Goal: Task Accomplishment & Management: Use online tool/utility

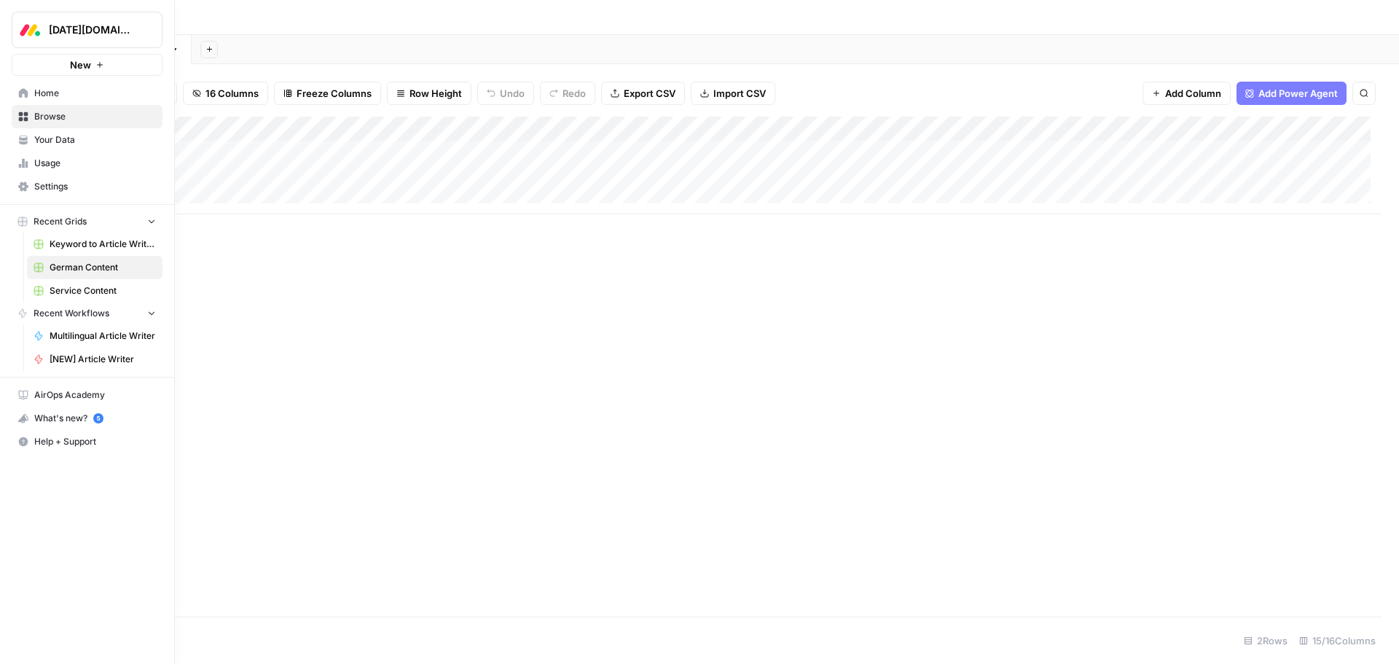
click at [93, 244] on span "Keyword to Article Writer Grid" at bounding box center [103, 244] width 106 height 13
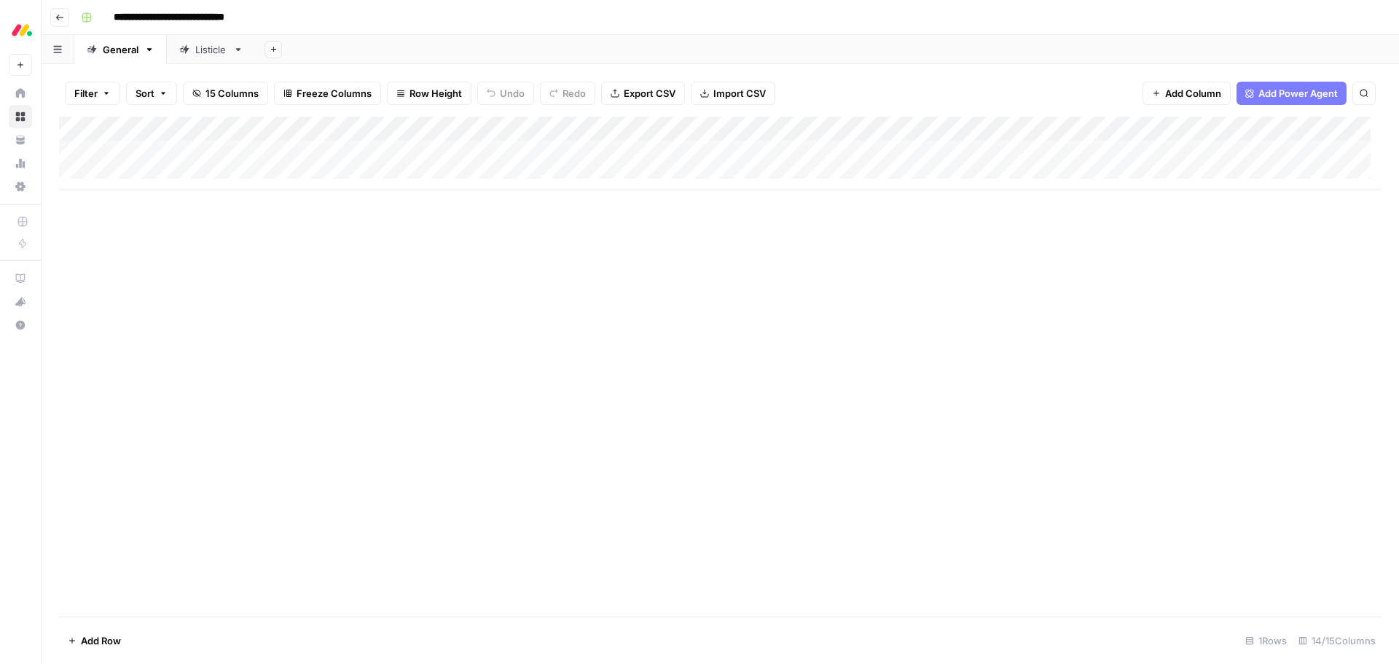
click at [208, 52] on div "Listicle" at bounding box center [211, 49] width 32 height 15
click at [228, 92] on span "15 Columns" at bounding box center [231, 93] width 53 height 15
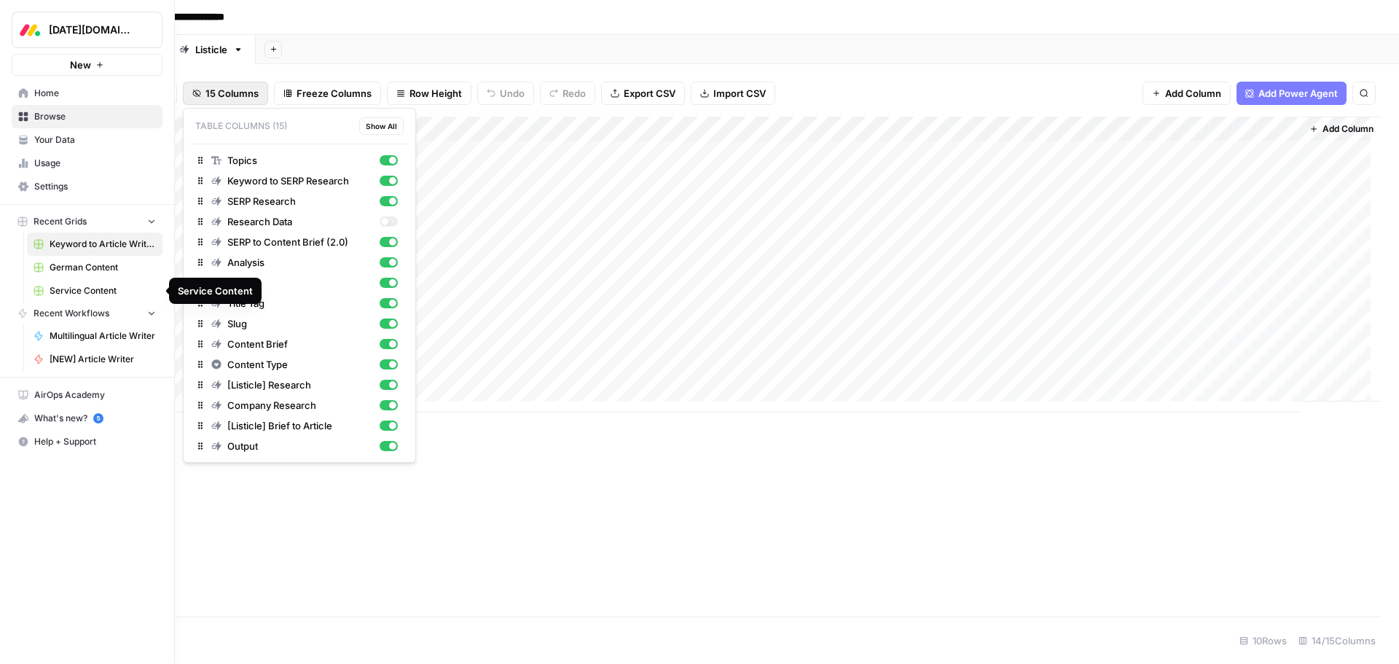
click at [83, 297] on span "Service Content" at bounding box center [103, 290] width 106 height 13
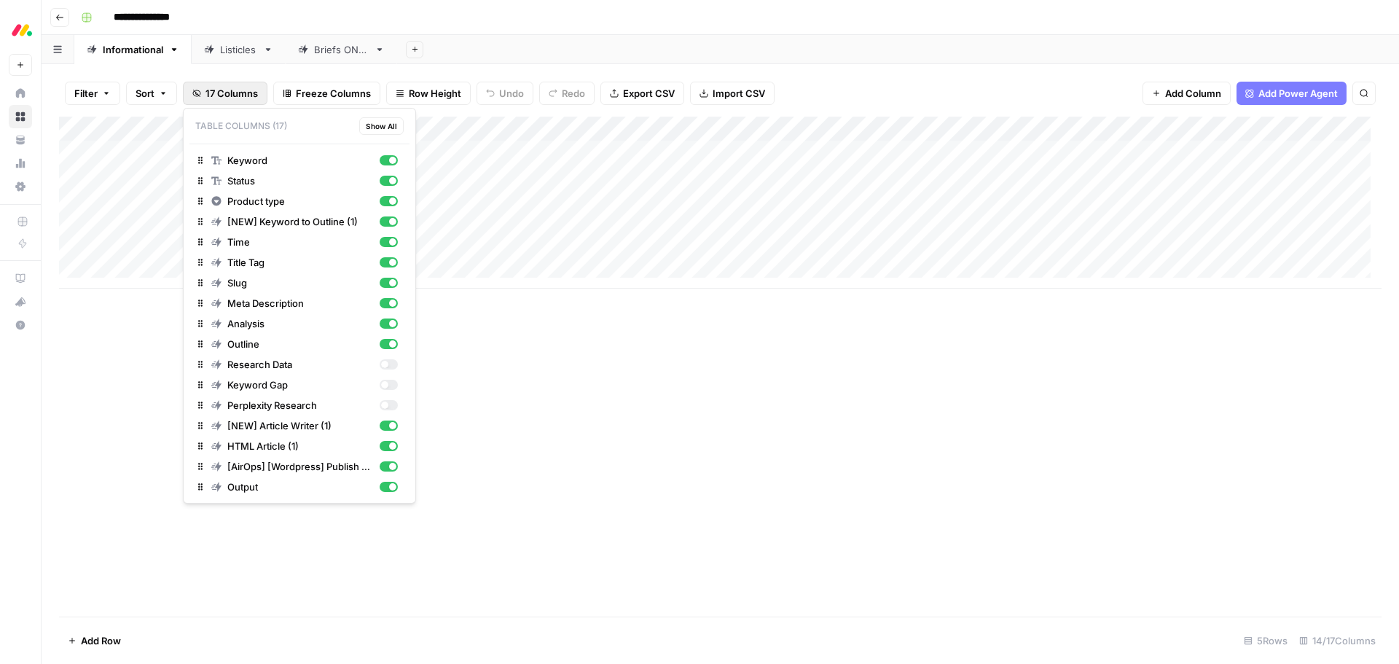
click at [223, 97] on span "17 Columns" at bounding box center [231, 93] width 52 height 15
click at [592, 388] on div "Add Column" at bounding box center [720, 367] width 1322 height 500
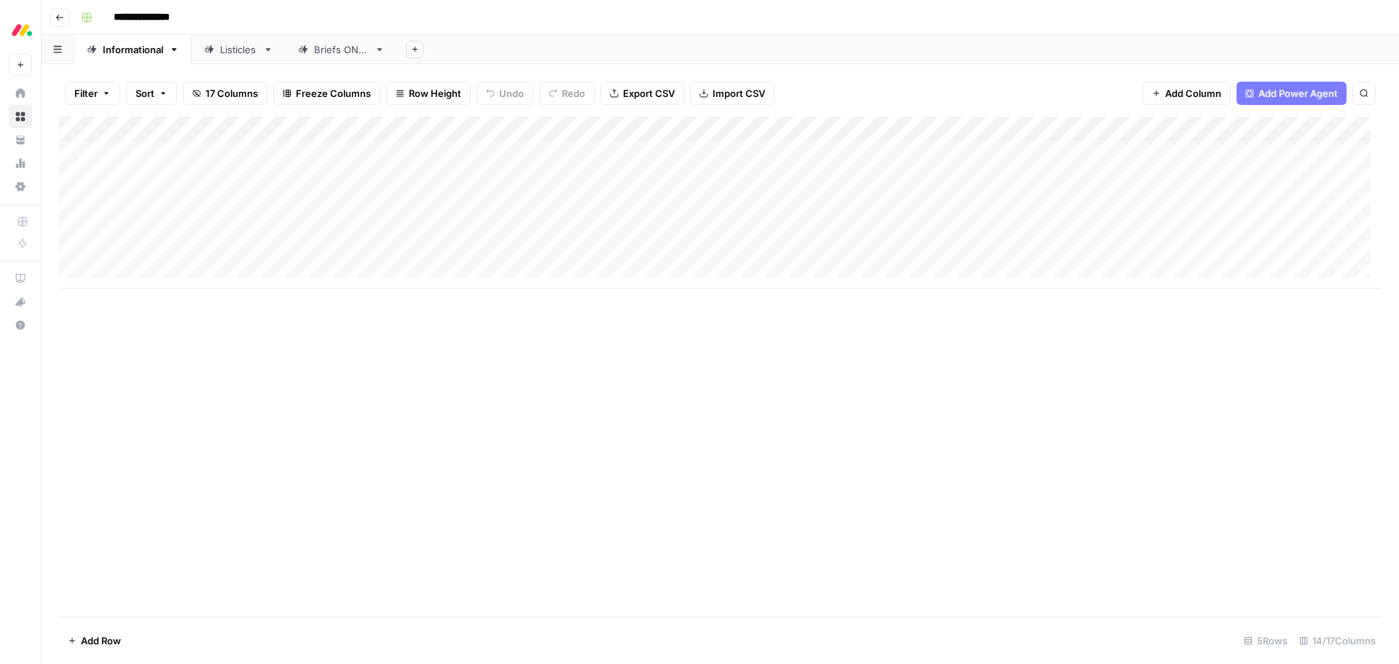
click at [220, 53] on div "Listicles" at bounding box center [238, 49] width 37 height 15
click at [867, 132] on div "Add Column" at bounding box center [720, 153] width 1322 height 73
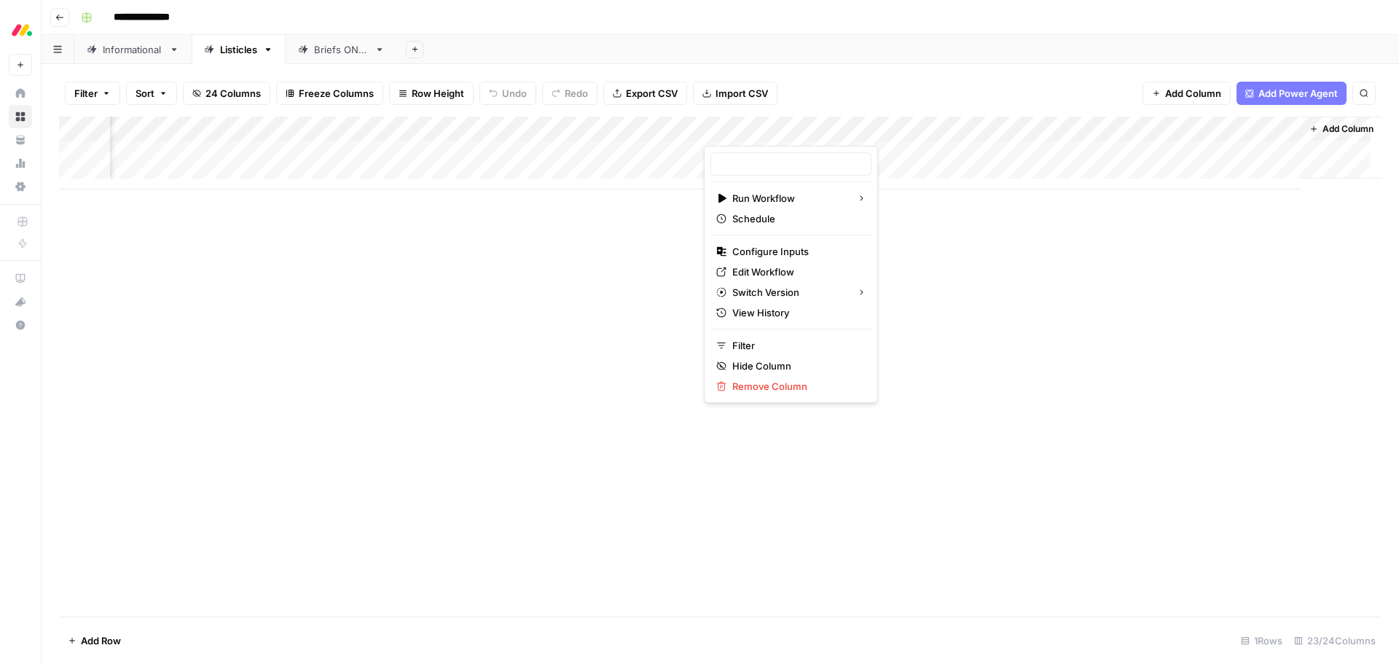
type input "Writing Rules Enforcer 🔨"
click at [777, 272] on span "Edit Workflow" at bounding box center [795, 271] width 127 height 15
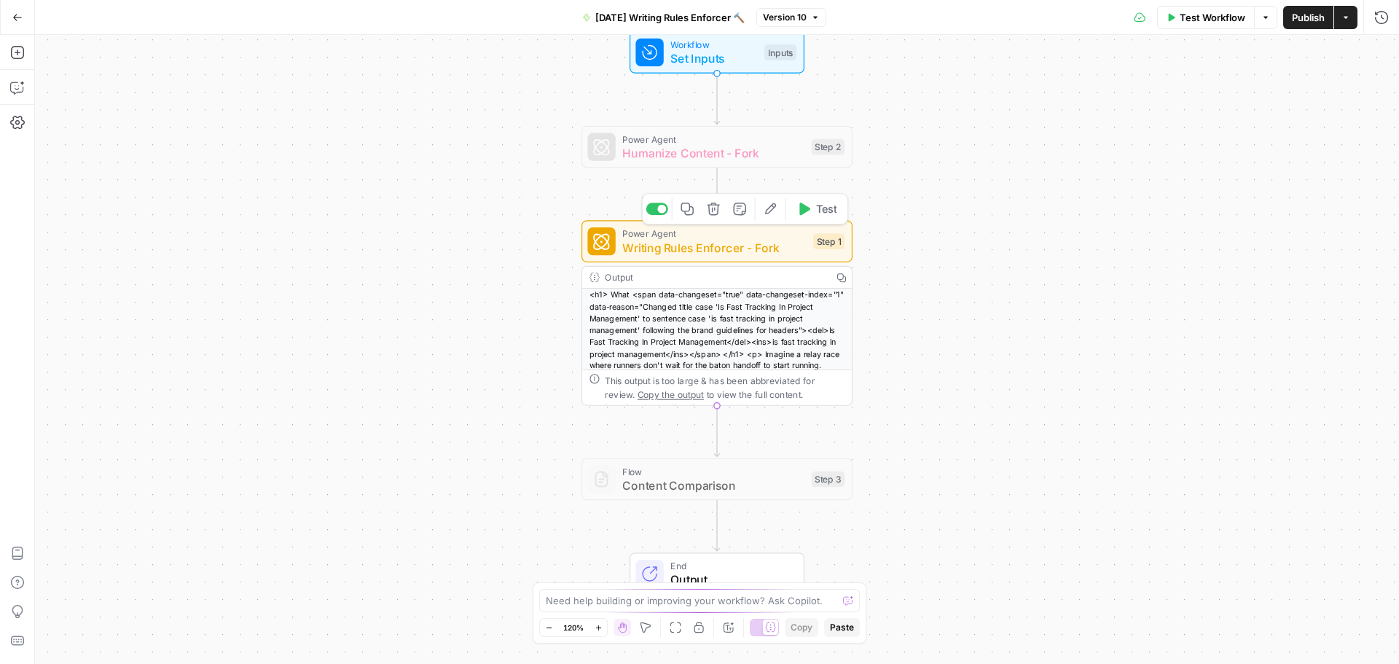
click at [787, 240] on span "Writing Rules Enforcer - Fork" at bounding box center [714, 247] width 184 height 17
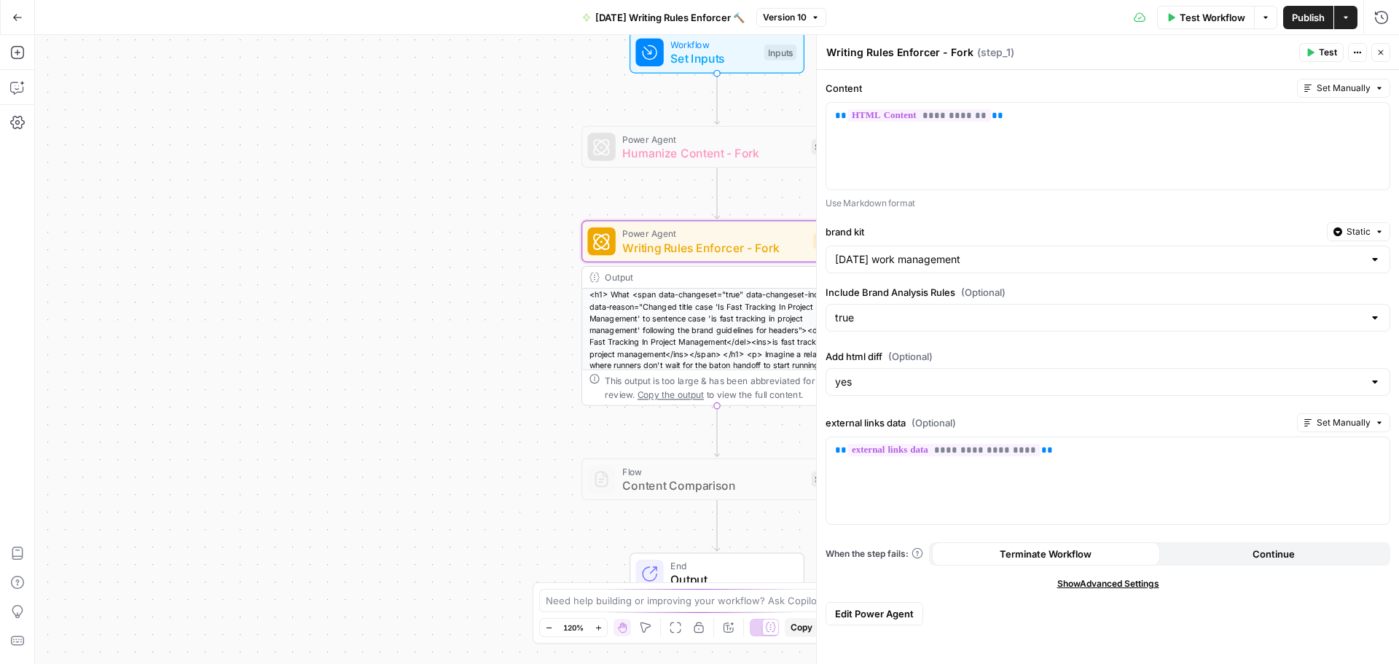
click at [883, 609] on span "Edit Power Agent" at bounding box center [874, 613] width 79 height 15
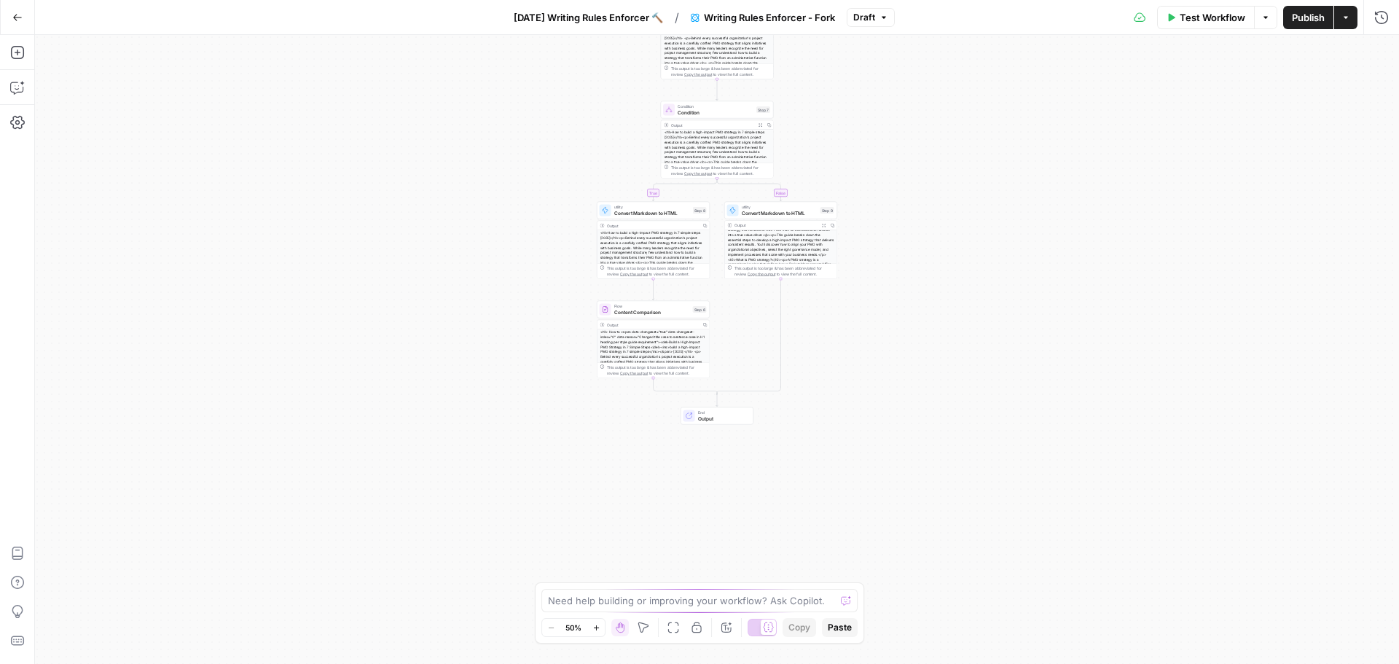
scroll to position [101, 0]
click at [721, 418] on span "Output" at bounding box center [723, 418] width 50 height 7
click at [652, 300] on button "Copy step" at bounding box center [653, 295] width 9 height 9
click at [649, 313] on span "Content Comparison" at bounding box center [652, 311] width 76 height 7
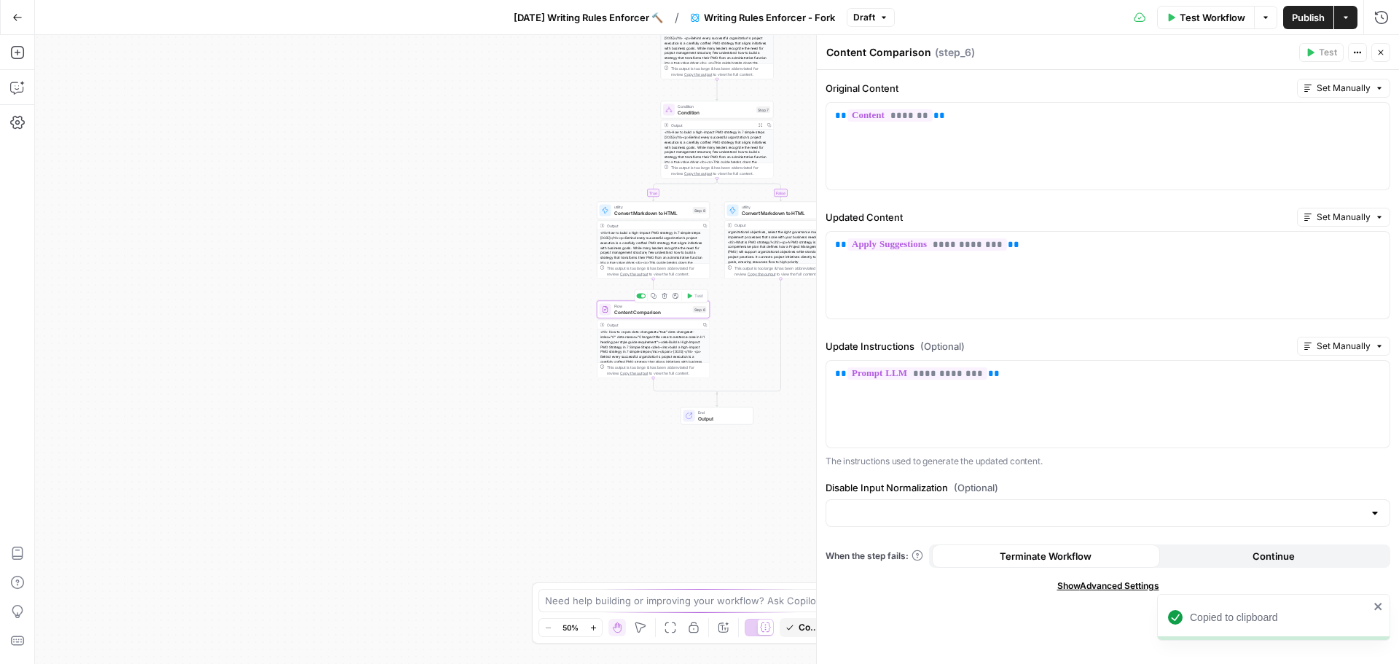
click at [647, 210] on span "Convert Markdown to HTML" at bounding box center [652, 212] width 76 height 7
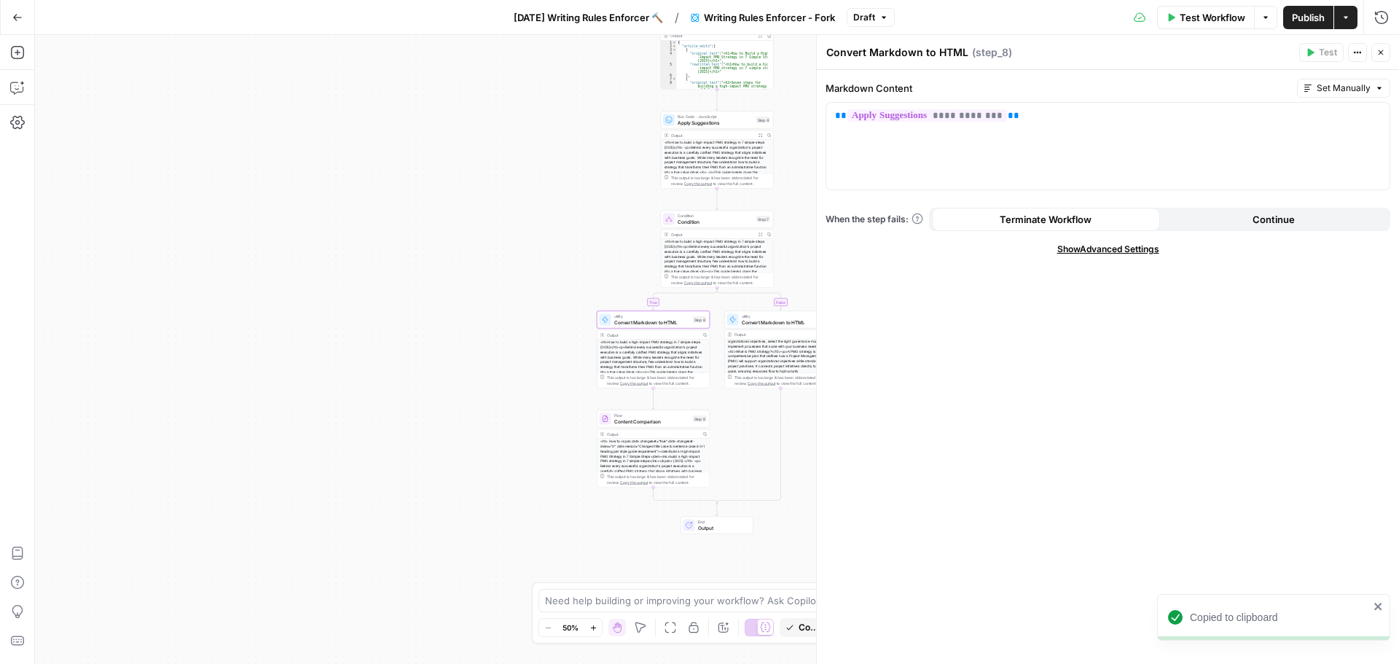
click at [723, 116] on span "Run Code · JavaScript" at bounding box center [716, 117] width 76 height 6
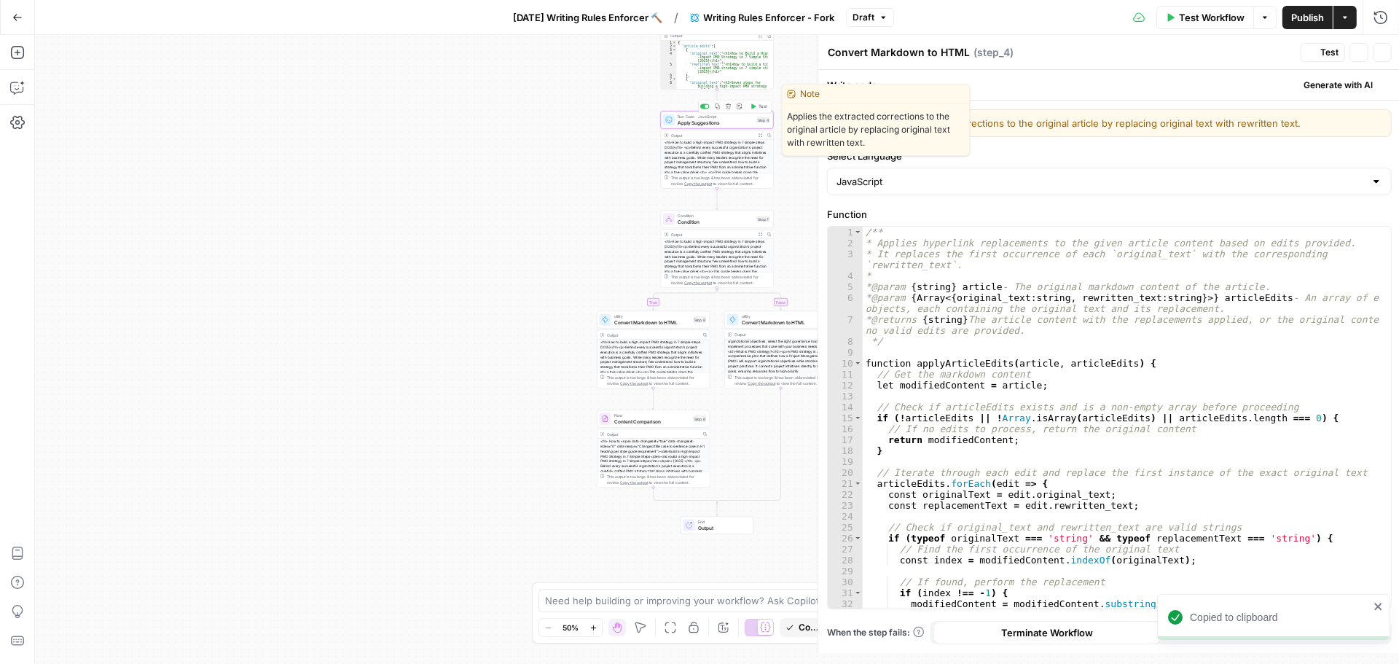
type textarea "Apply Suggestions"
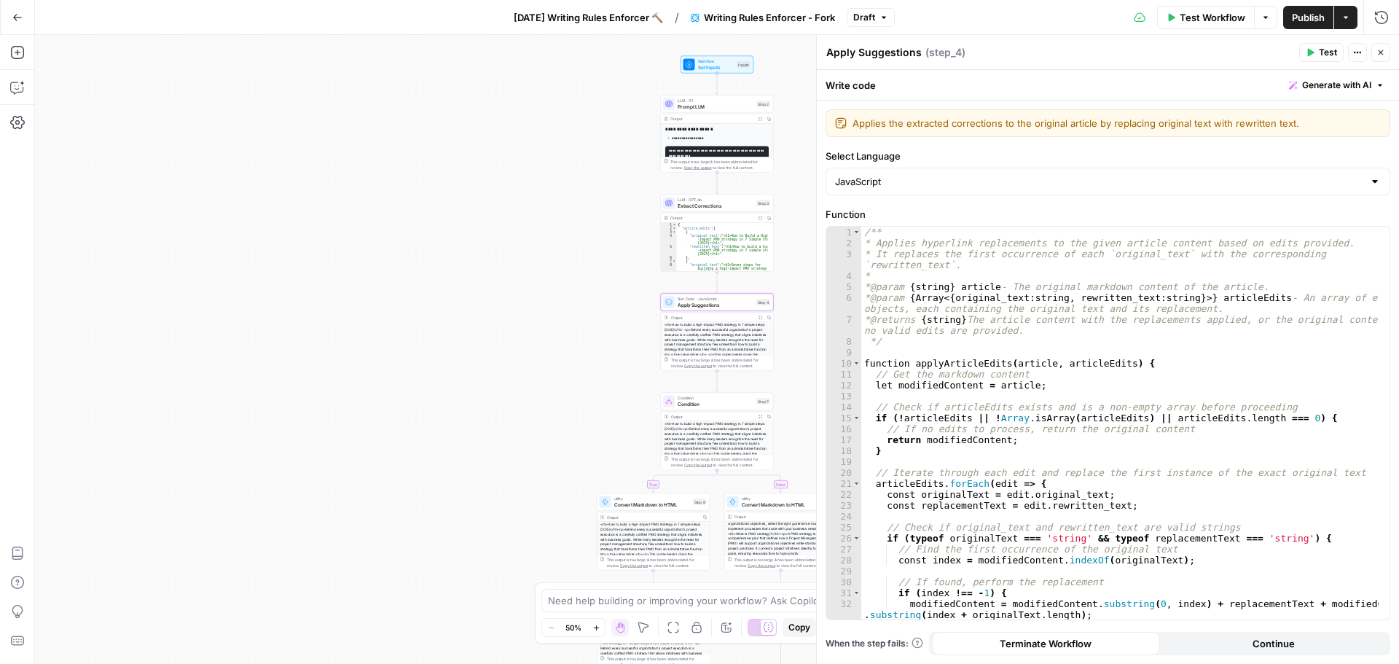
click at [698, 105] on span "Prompt LLM" at bounding box center [716, 106] width 76 height 7
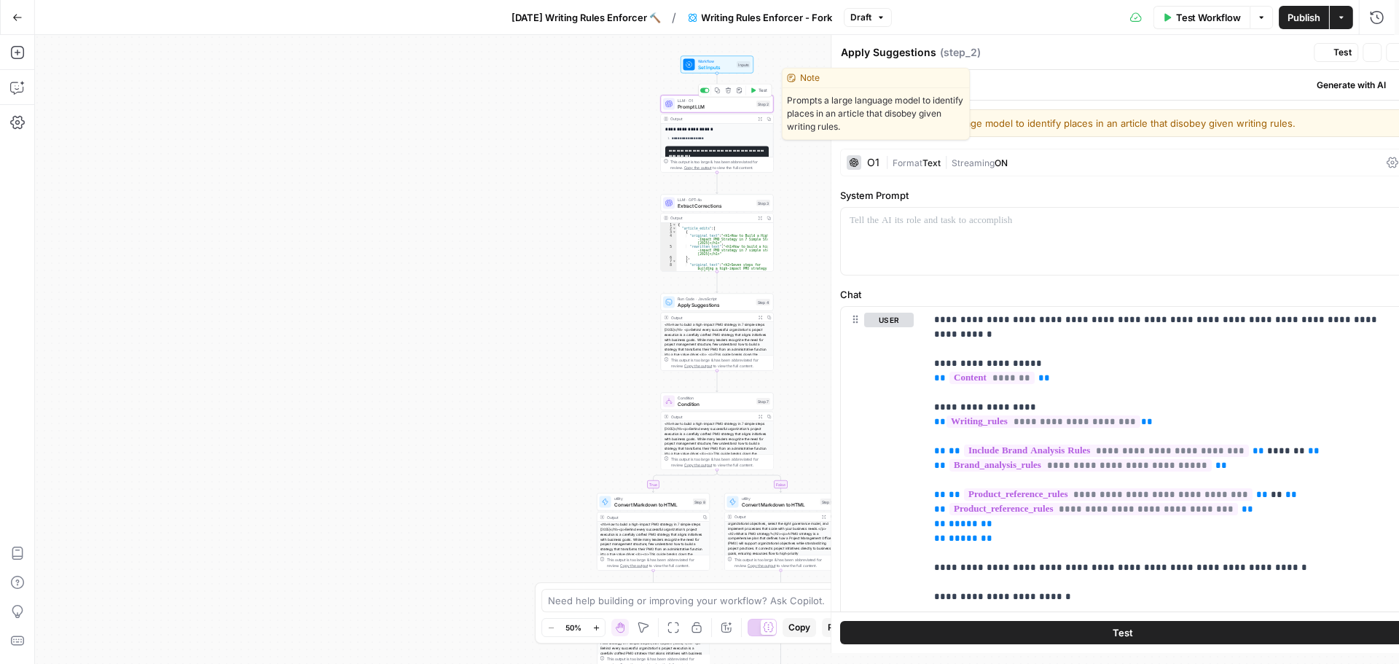
type textarea "Prompt LLM"
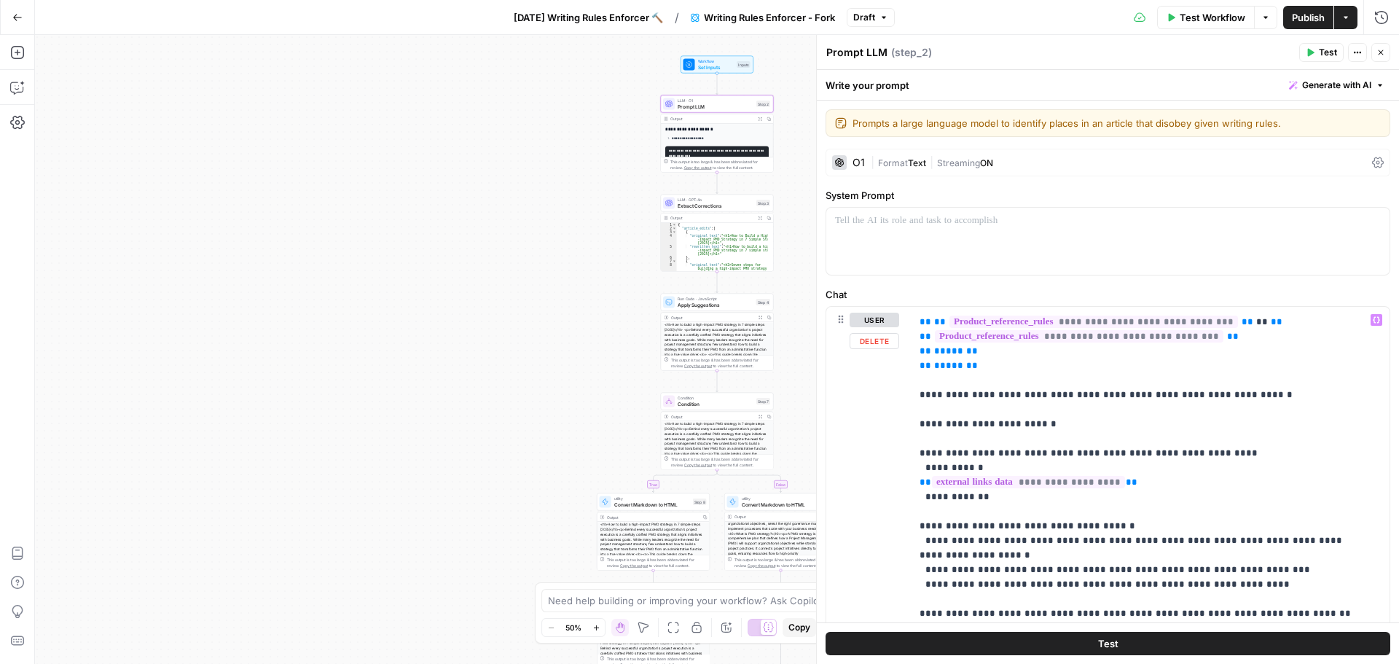
scroll to position [219, 0]
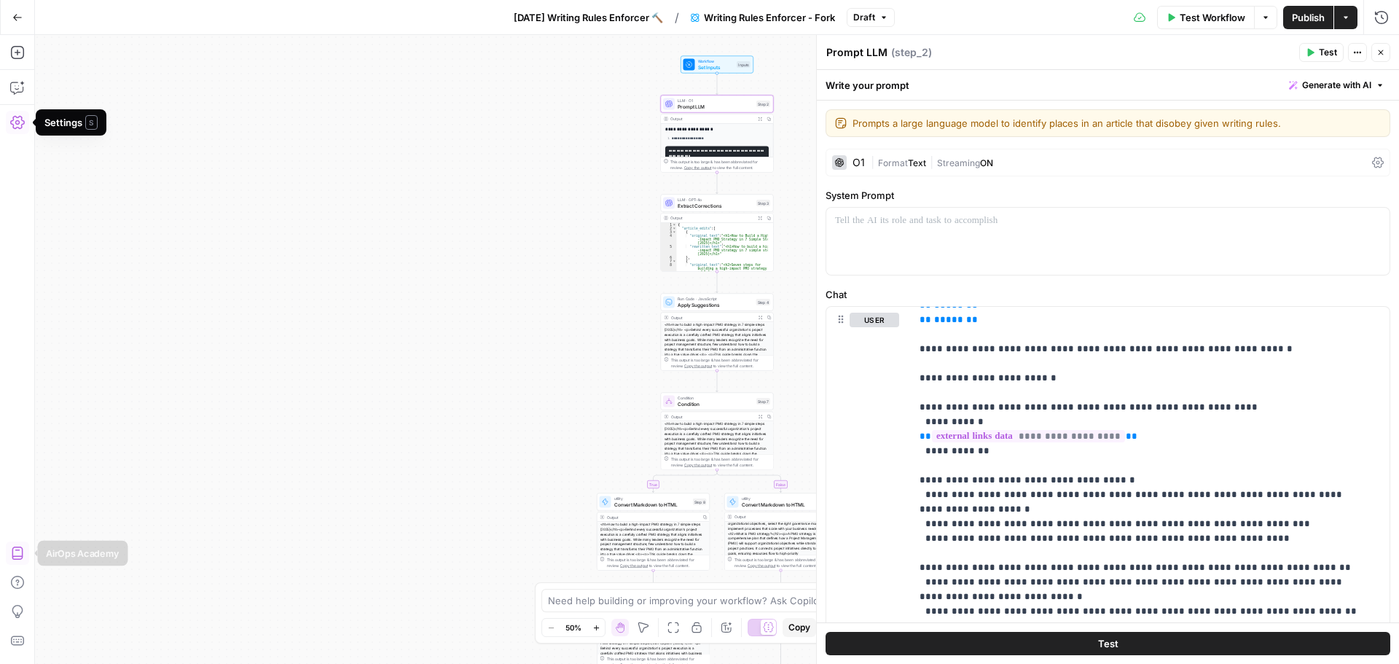
click at [407, 364] on div "**********" at bounding box center [717, 349] width 1364 height 629
click at [1376, 51] on button "Close" at bounding box center [1380, 52] width 19 height 19
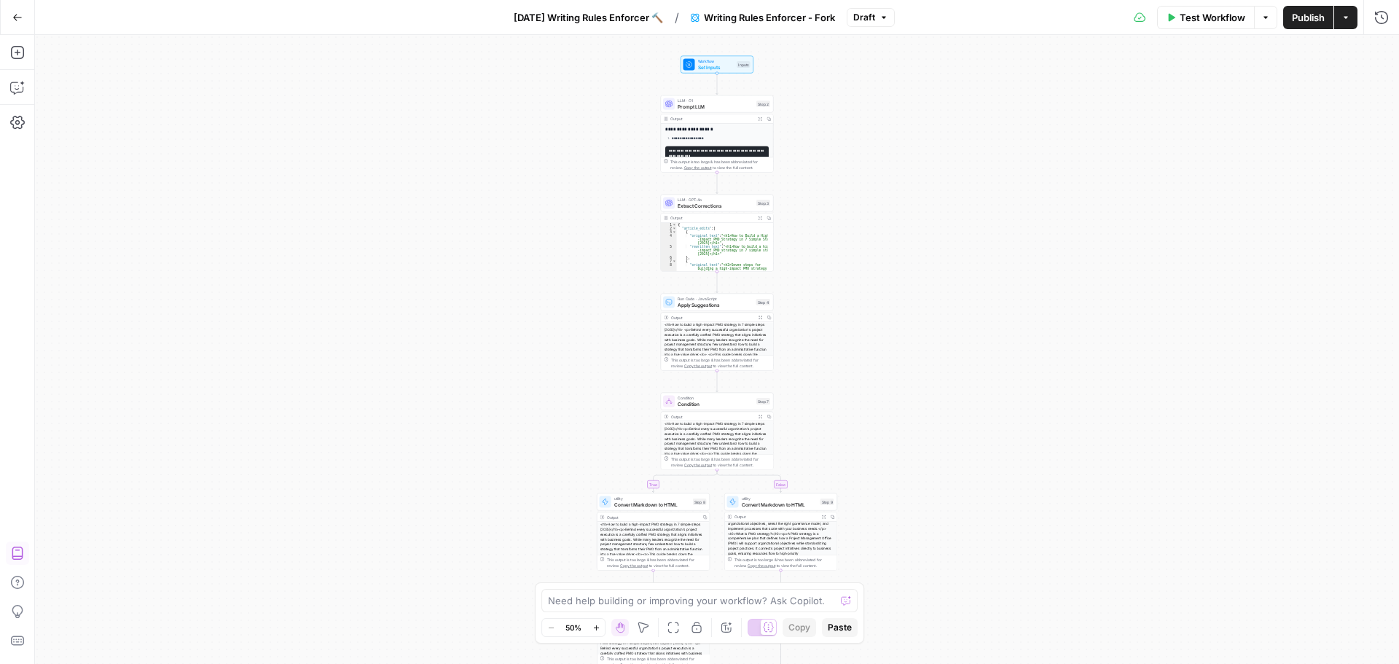
drag, startPoint x: 428, startPoint y: 240, endPoint x: 438, endPoint y: 237, distance: 10.1
click at [428, 240] on div "**********" at bounding box center [717, 349] width 1364 height 629
